Goal: Find specific page/section

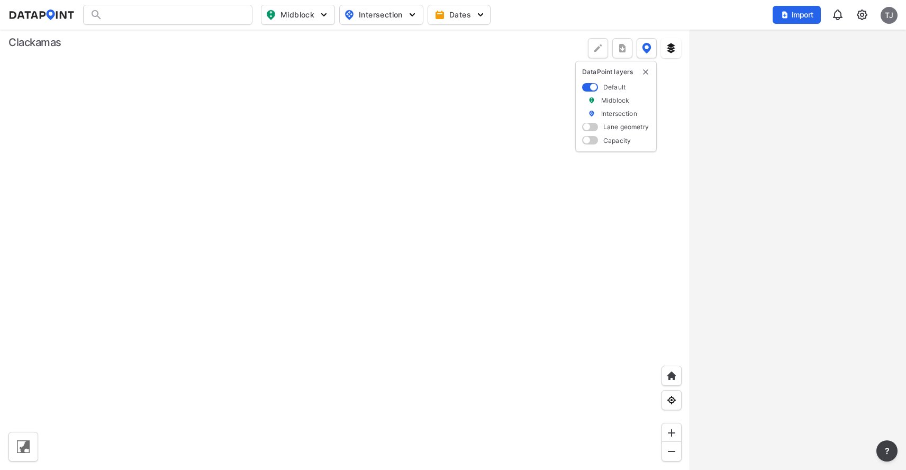
click at [139, 14] on div at bounding box center [167, 15] width 169 height 20
drag, startPoint x: 141, startPoint y: 15, endPoint x: 156, endPoint y: 20, distance: 15.7
click at [141, 15] on input "Search" at bounding box center [174, 14] width 143 height 17
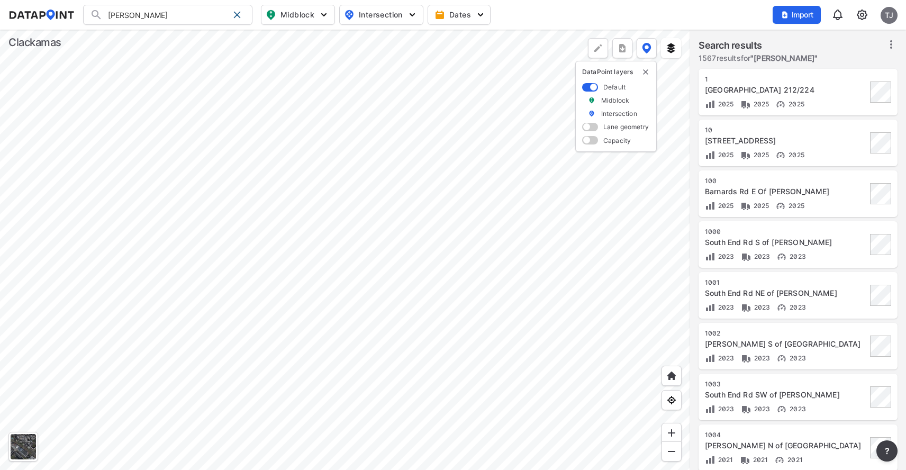
click at [147, 10] on input "[PERSON_NAME]" at bounding box center [166, 14] width 126 height 17
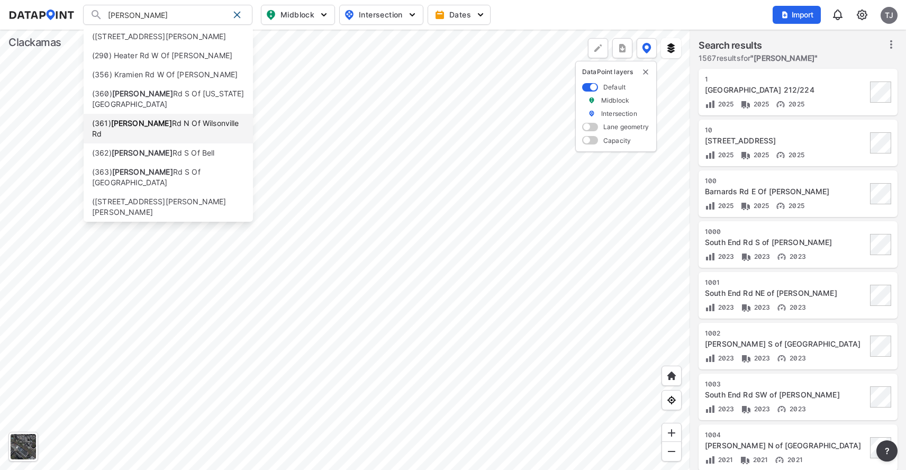
click at [144, 120] on strong "[PERSON_NAME]" at bounding box center [141, 123] width 61 height 9
type input "([STREET_ADDRESS][PERSON_NAME]"
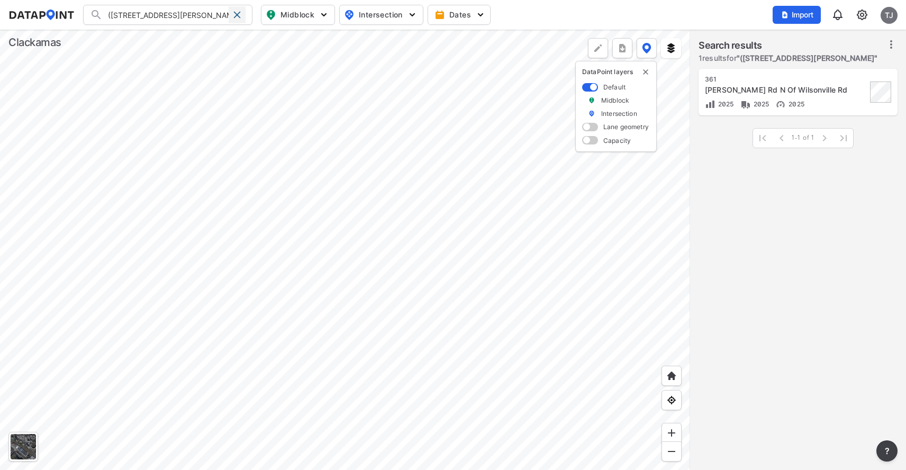
click at [234, 17] on span at bounding box center [237, 15] width 8 height 8
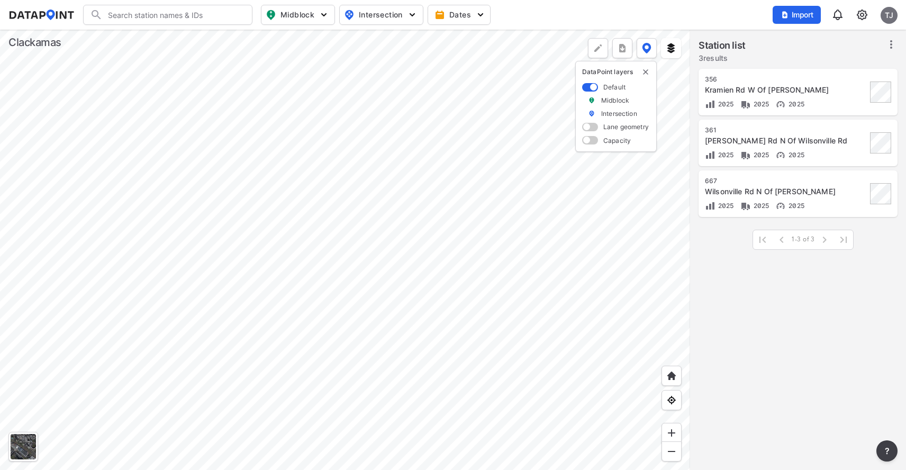
click at [163, 132] on div at bounding box center [345, 250] width 690 height 440
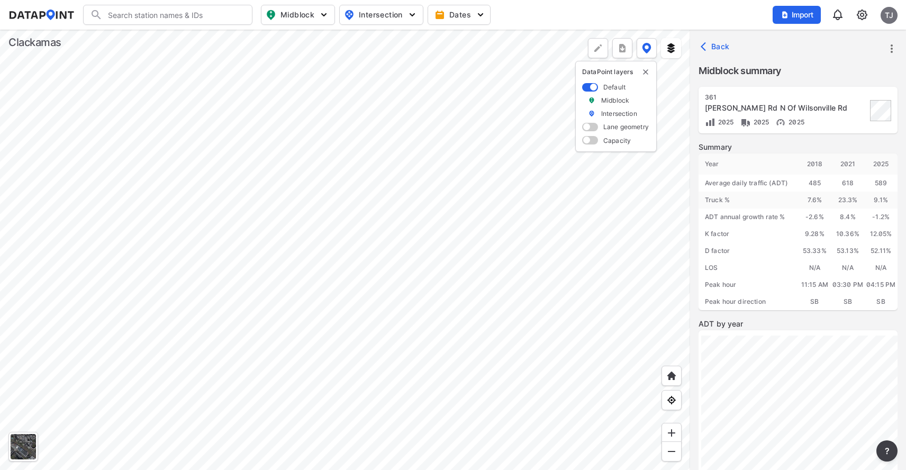
click at [199, 104] on div at bounding box center [345, 250] width 690 height 440
click at [160, 131] on div at bounding box center [345, 250] width 690 height 440
